Goal: Information Seeking & Learning: Compare options

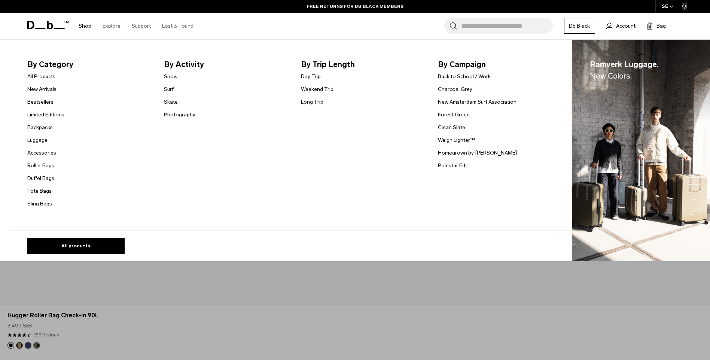
click at [49, 178] on link "Duffel Bags" at bounding box center [40, 179] width 27 height 8
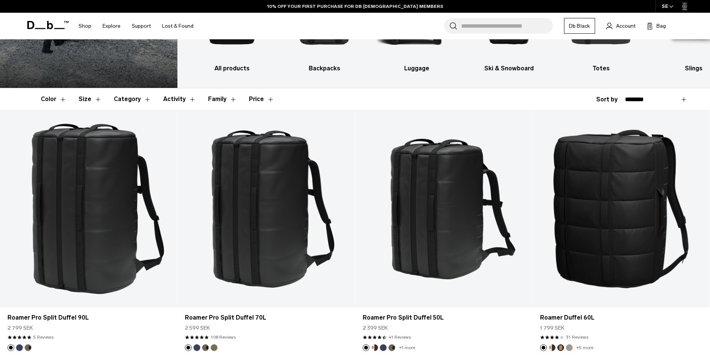
scroll to position [112, 0]
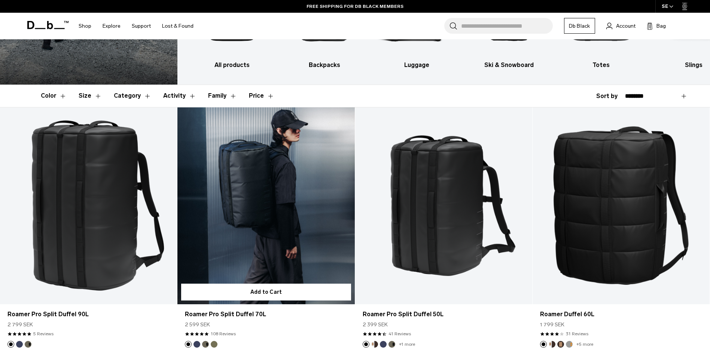
click at [270, 227] on link "Roamer Pro Split Duffel 70L" at bounding box center [266, 205] width 177 height 197
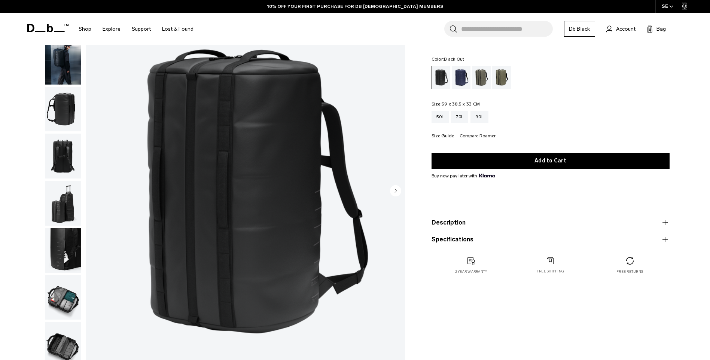
scroll to position [75, 0]
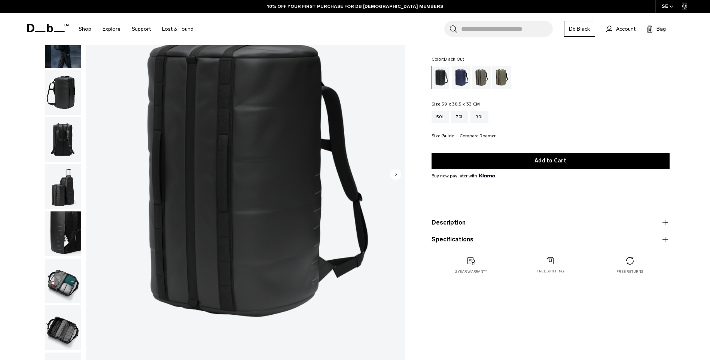
click at [64, 198] on img "button" at bounding box center [63, 186] width 36 height 45
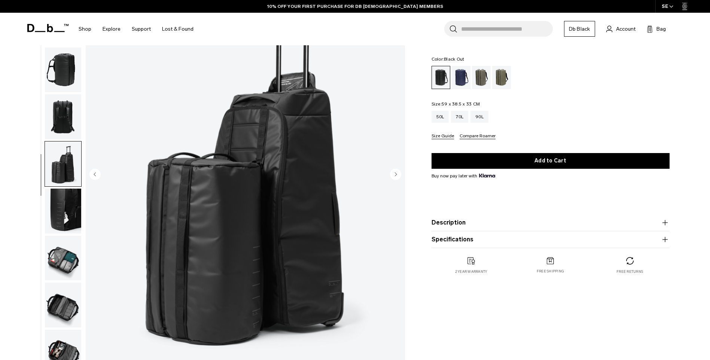
scroll to position [24, 0]
click at [61, 212] on img "button" at bounding box center [63, 210] width 36 height 45
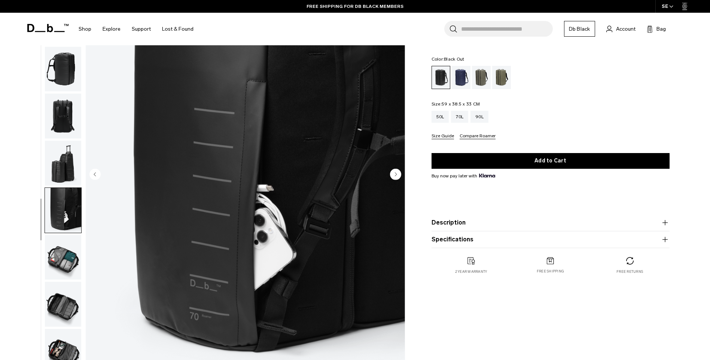
click at [66, 264] on img "button" at bounding box center [63, 257] width 36 height 45
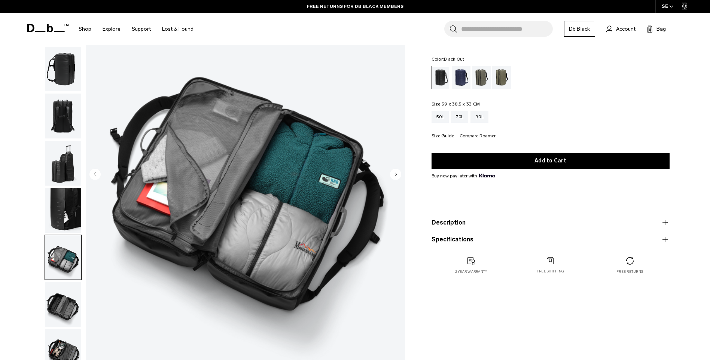
click at [67, 310] on img "button" at bounding box center [63, 304] width 36 height 45
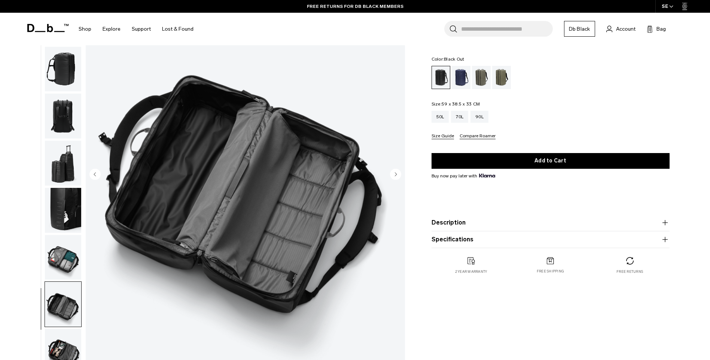
click at [66, 264] on img "button" at bounding box center [63, 257] width 36 height 45
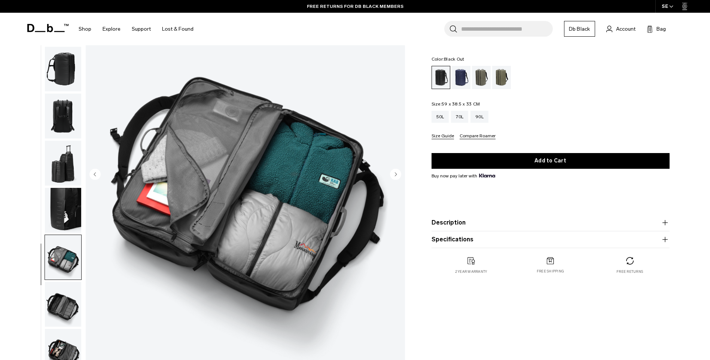
click at [69, 346] on img "button" at bounding box center [63, 351] width 36 height 45
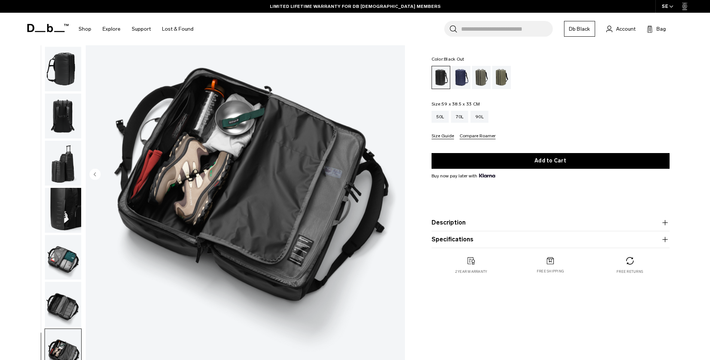
click at [61, 76] on img "button" at bounding box center [63, 69] width 36 height 45
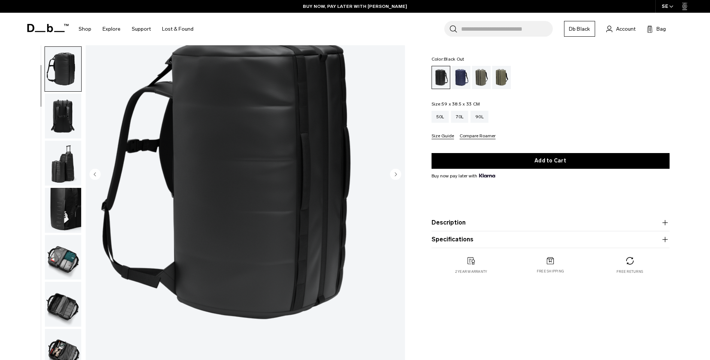
click at [61, 121] on img "button" at bounding box center [63, 116] width 36 height 45
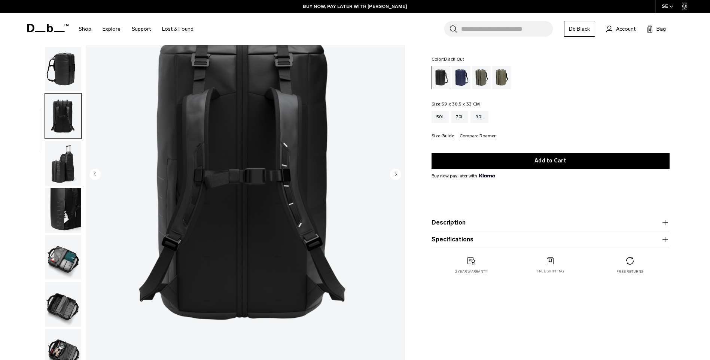
click at [57, 162] on img "button" at bounding box center [63, 163] width 36 height 45
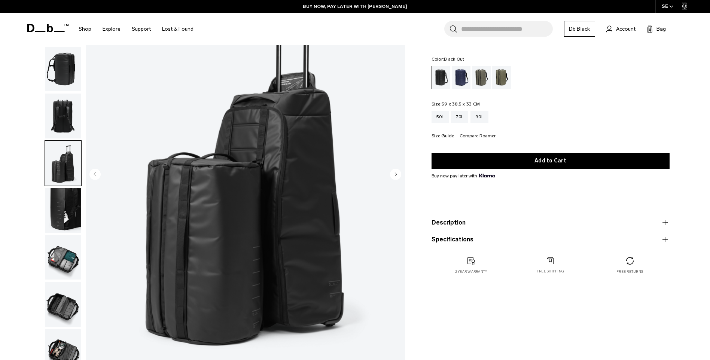
click at [60, 197] on img "button" at bounding box center [63, 210] width 36 height 45
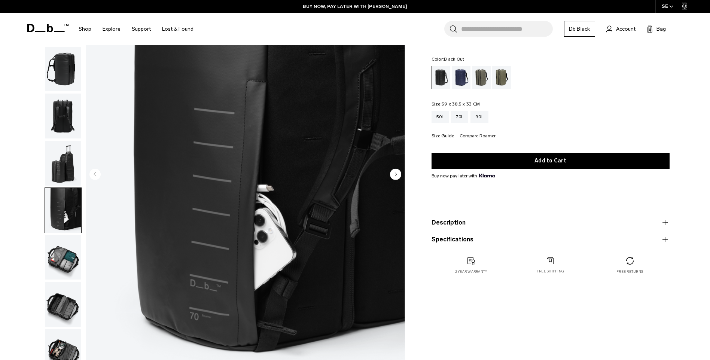
click at [72, 260] on img "button" at bounding box center [63, 257] width 36 height 45
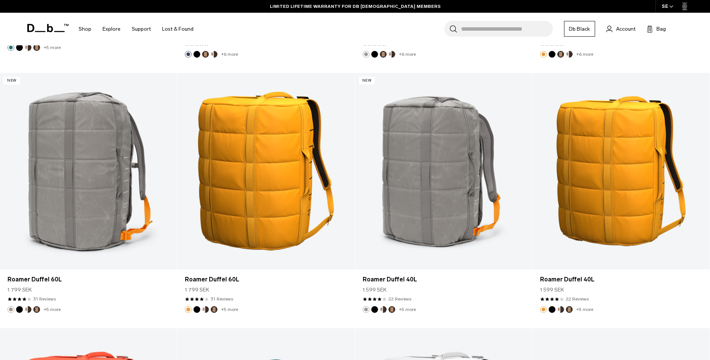
scroll to position [1947, 0]
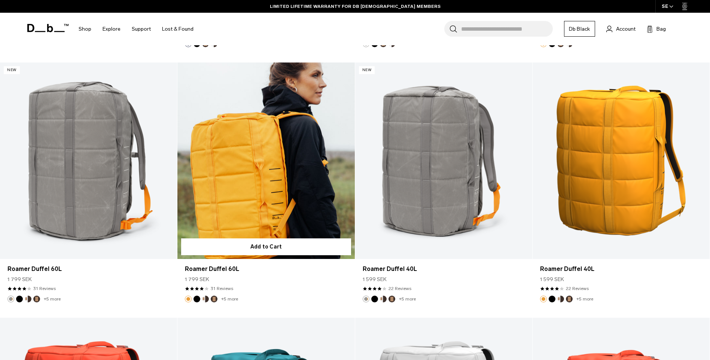
click at [237, 205] on link "Roamer Duffel 60L" at bounding box center [266, 161] width 177 height 197
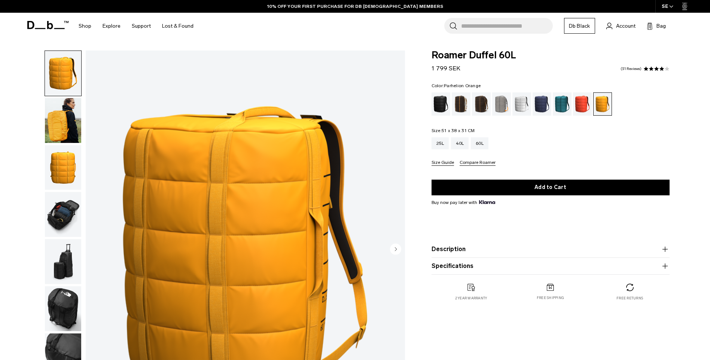
click at [61, 133] on img "button" at bounding box center [63, 120] width 36 height 45
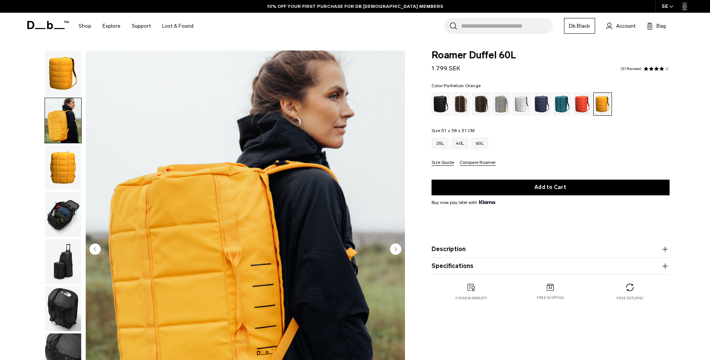
click at [60, 223] on img "button" at bounding box center [63, 214] width 36 height 45
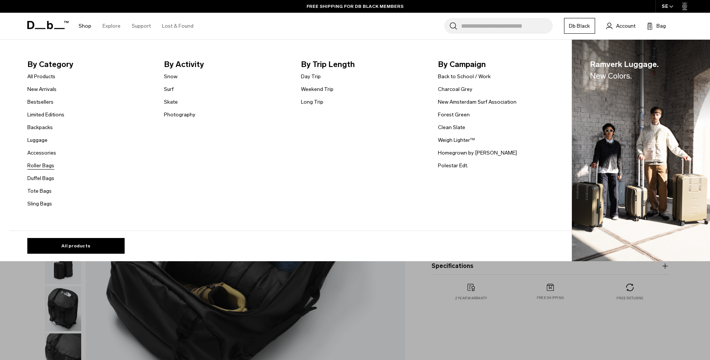
click at [47, 164] on link "Roller Bags" at bounding box center [40, 166] width 27 height 8
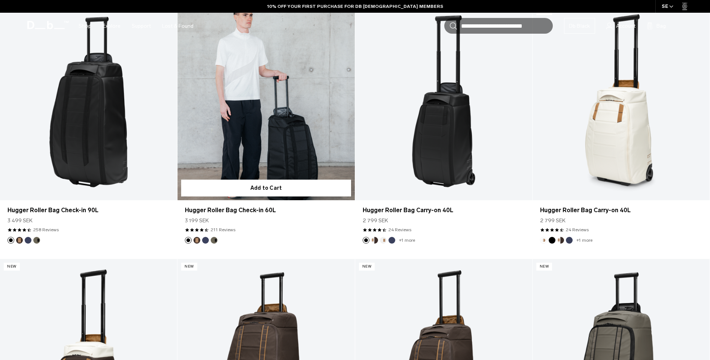
click at [283, 159] on link "Hugger Roller Bag Check-in 60L" at bounding box center [266, 101] width 177 height 197
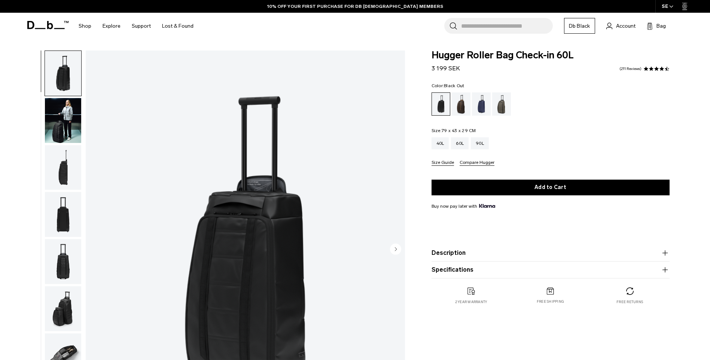
click at [68, 139] on img "button" at bounding box center [63, 120] width 36 height 45
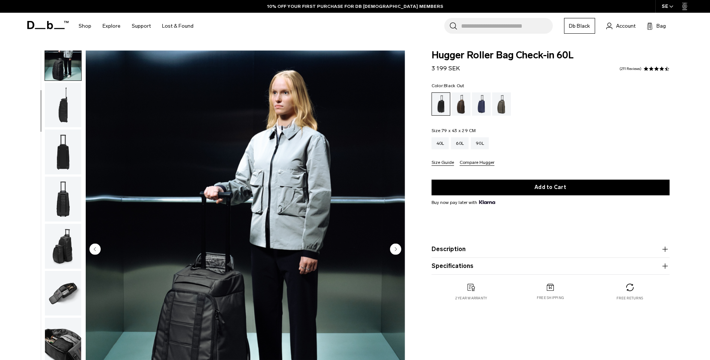
scroll to position [71, 0]
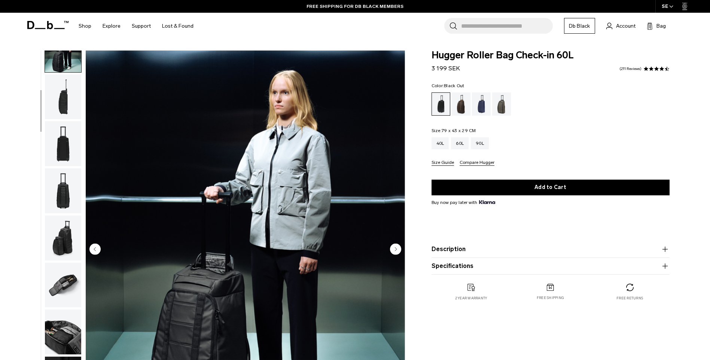
click at [67, 283] on img "button" at bounding box center [63, 285] width 36 height 45
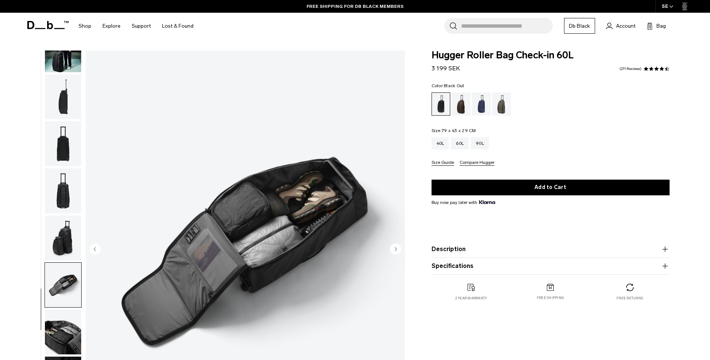
click at [67, 332] on img "button" at bounding box center [63, 332] width 36 height 45
